Goal: Information Seeking & Learning: Check status

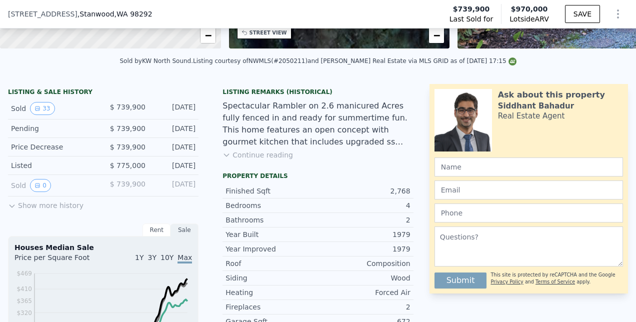
scroll to position [189, 0]
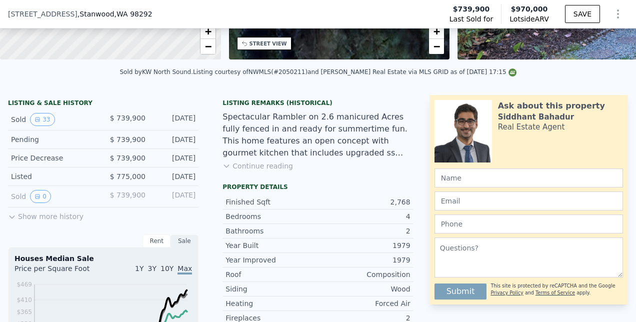
click at [55, 221] on button "Show more history" at bounding box center [45, 214] width 75 height 14
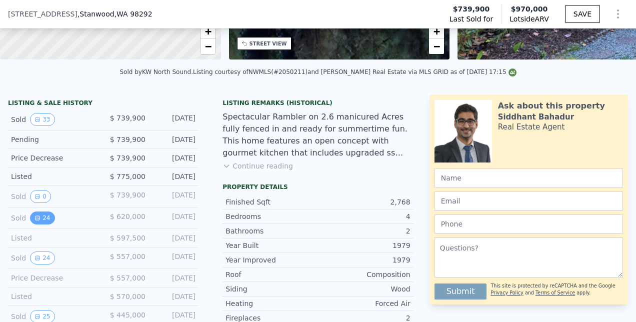
click at [44, 220] on button "24" at bounding box center [42, 217] width 24 height 13
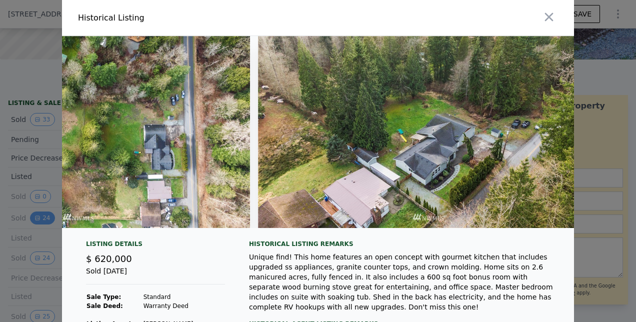
scroll to position [0, 6496]
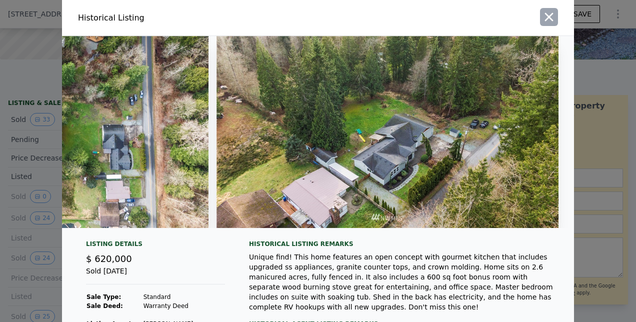
click at [542, 15] on icon "button" at bounding box center [549, 17] width 14 height 14
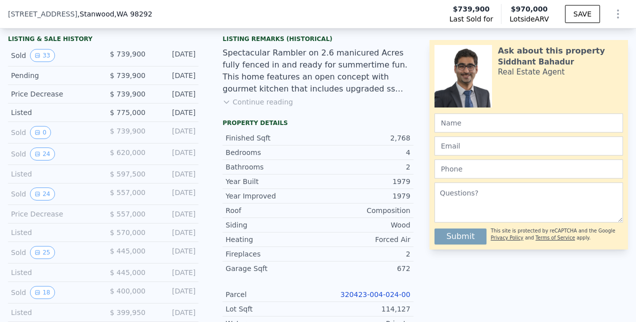
scroll to position [253, 0]
click at [47, 199] on button "24" at bounding box center [42, 193] width 24 height 13
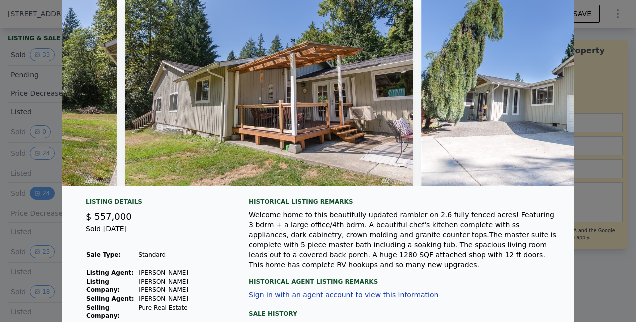
scroll to position [0, 0]
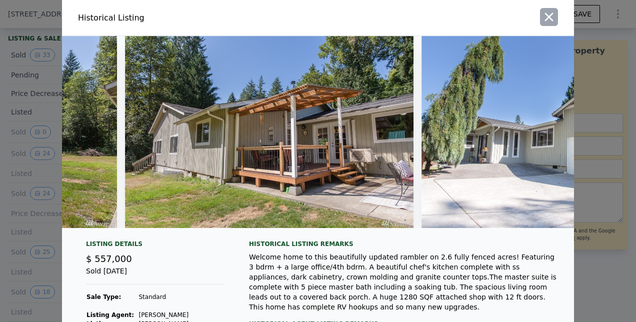
click at [542, 19] on icon "button" at bounding box center [549, 17] width 14 height 14
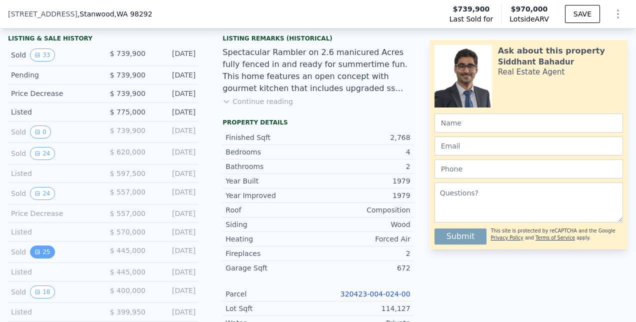
click at [45, 256] on button "25" at bounding box center [42, 251] width 24 height 13
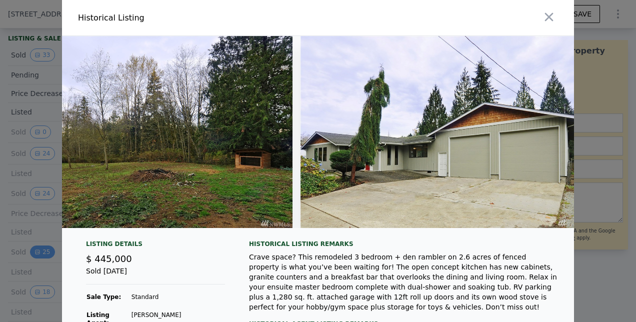
scroll to position [0, 6803]
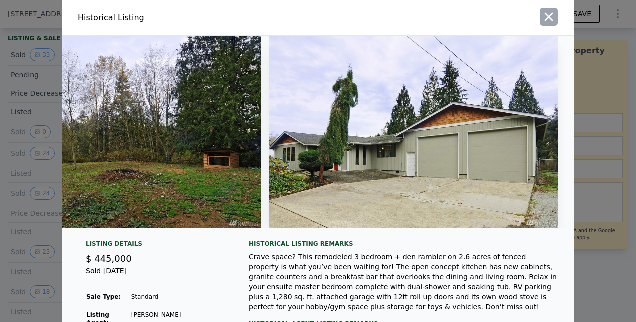
click at [547, 18] on icon "button" at bounding box center [549, 17] width 8 height 8
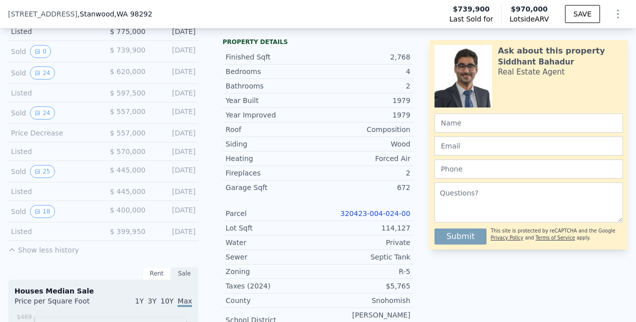
scroll to position [335, 0]
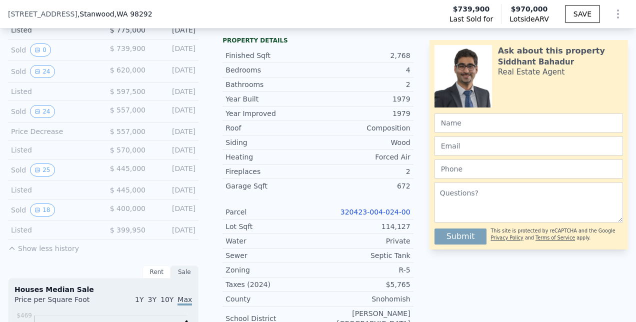
click at [50, 216] on div "Sold 18" at bounding box center [53, 209] width 84 height 13
click at [41, 213] on button "18" at bounding box center [42, 209] width 24 height 13
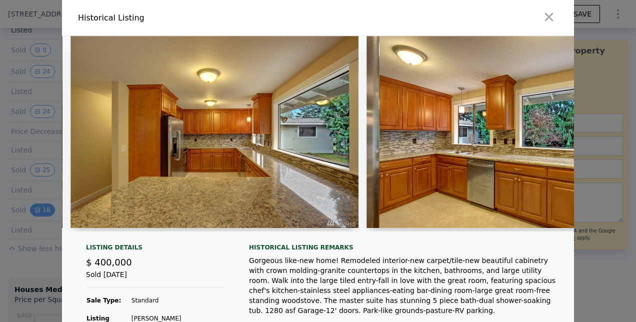
scroll to position [0, 1827]
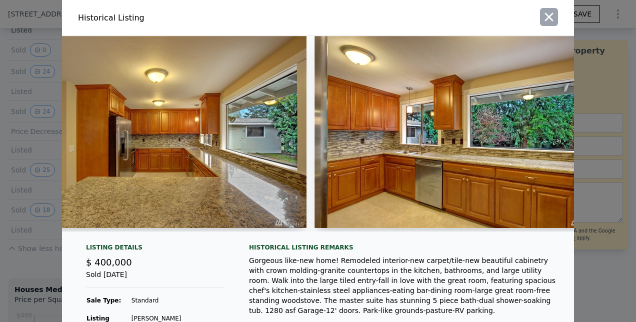
click at [542, 16] on icon "button" at bounding box center [549, 17] width 14 height 14
